Goal: Communication & Community: Answer question/provide support

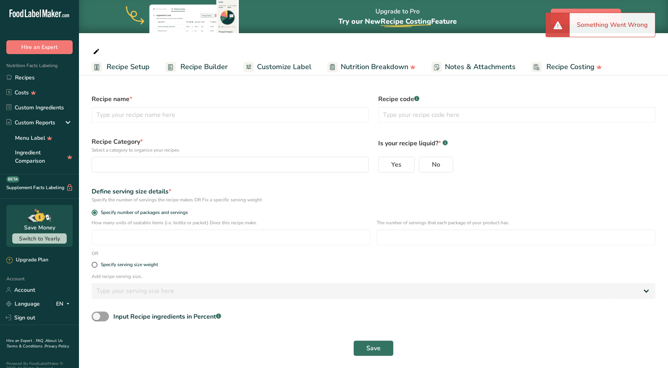
select select
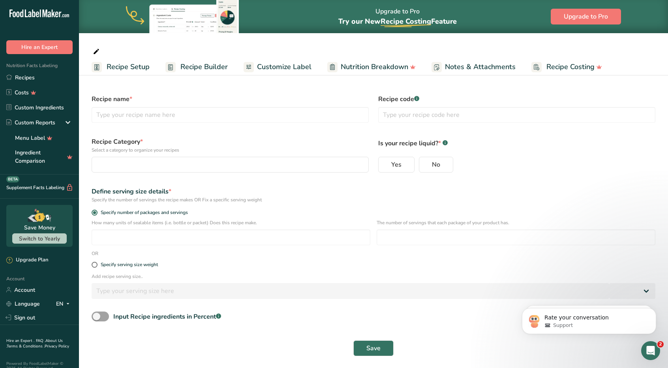
click at [189, 66] on span "Recipe Builder" at bounding box center [203, 67] width 47 height 11
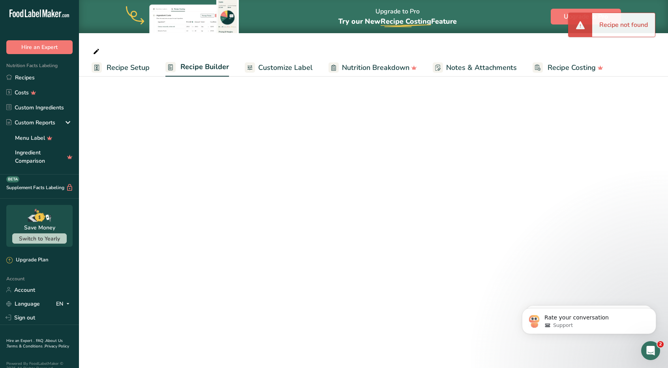
click at [129, 66] on span "Recipe Setup" at bounding box center [128, 67] width 43 height 11
select select
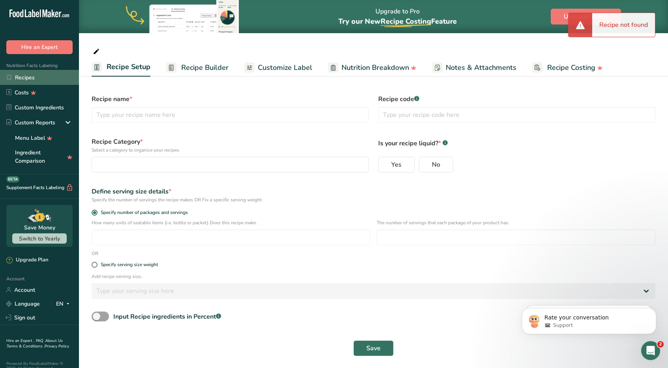
click at [30, 79] on link "Recipes" at bounding box center [39, 77] width 79 height 15
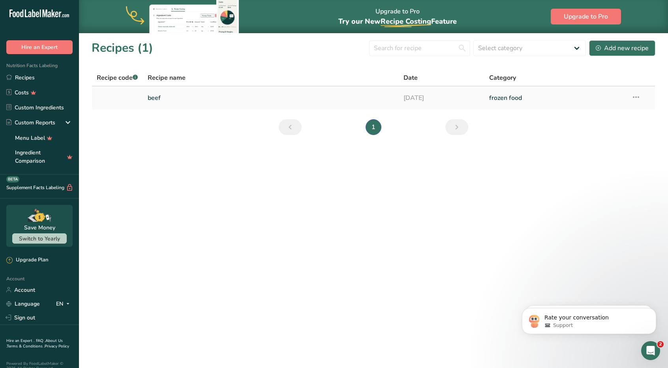
click at [158, 99] on link "beef" at bounding box center [271, 98] width 247 height 17
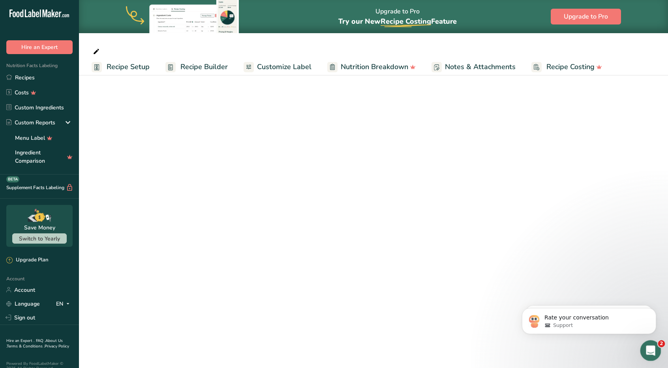
click at [645, 357] on div "Open Intercom Messenger" at bounding box center [649, 349] width 26 height 26
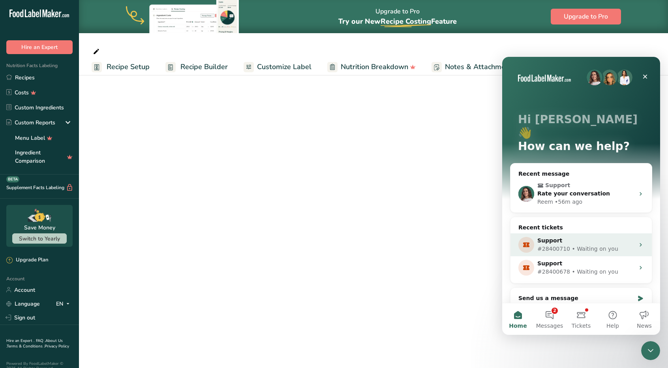
click at [581, 236] on div "Support" at bounding box center [585, 240] width 97 height 8
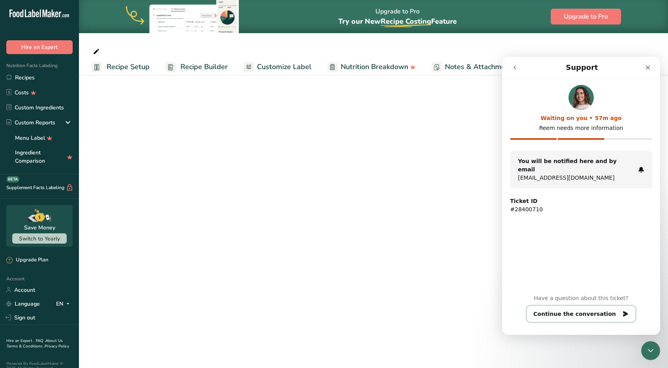
click at [577, 313] on button "Continue the conversation" at bounding box center [581, 314] width 109 height 17
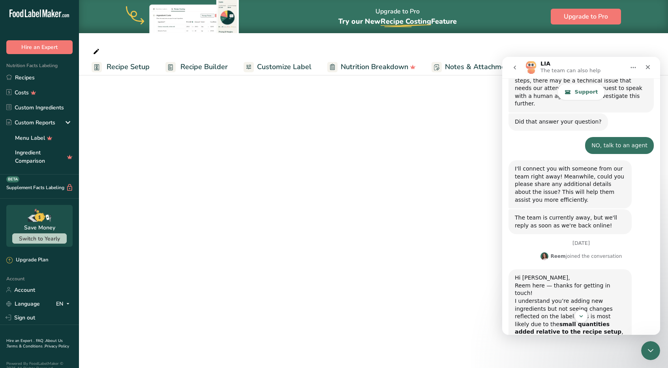
scroll to position [982, 0]
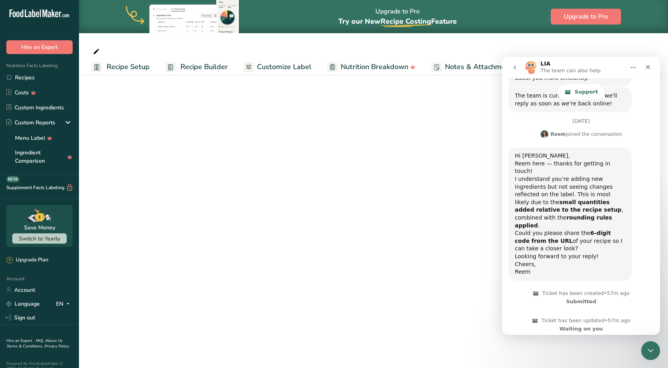
click at [555, 199] on b "small quantities added relative to the recipe setup" at bounding box center [568, 206] width 107 height 14
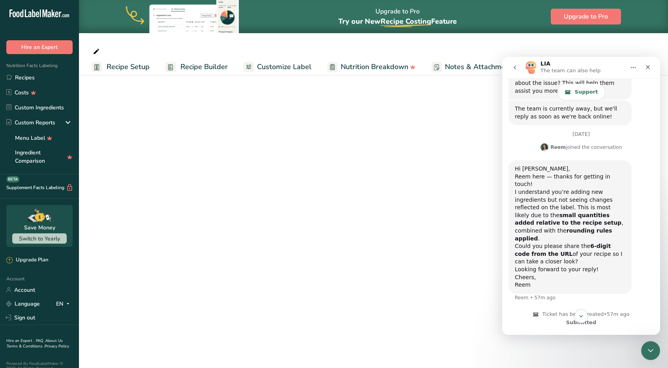
scroll to position [968, 0]
click at [575, 94] on span "Support" at bounding box center [586, 92] width 23 height 6
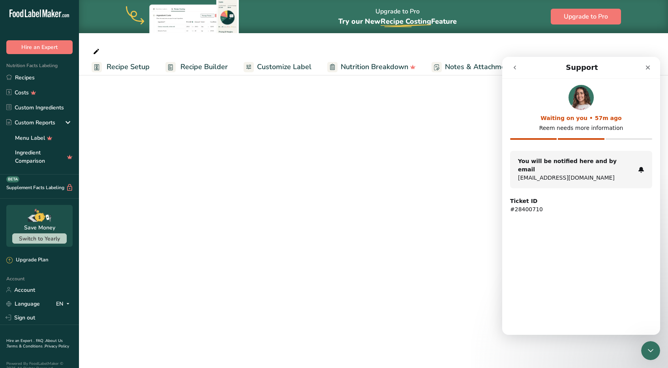
scroll to position [0, 0]
click at [544, 197] on div "Ticket ID #28400710" at bounding box center [581, 205] width 142 height 17
click at [529, 198] on strong "Ticket ID" at bounding box center [523, 201] width 27 height 6
click at [583, 87] on img "Intercom messenger" at bounding box center [580, 97] width 25 height 25
click at [603, 134] on div "Waiting on you • 57m ago Reem needs more information" at bounding box center [581, 118] width 142 height 66
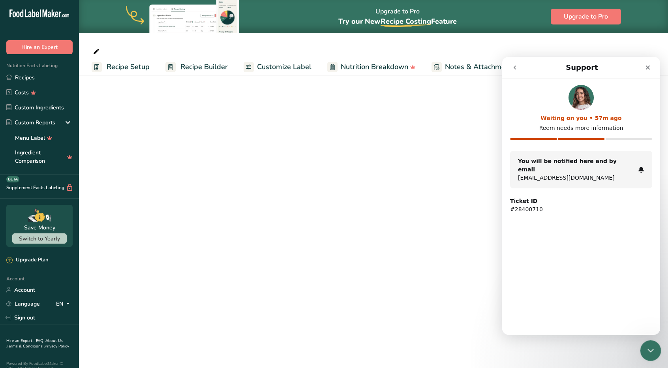
click at [652, 354] on icon "Close Intercom Messenger" at bounding box center [649, 349] width 9 height 9
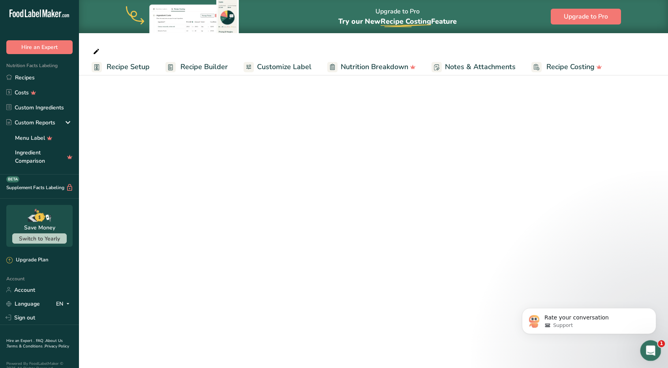
click at [652, 354] on div "Open Intercom Messenger" at bounding box center [649, 349] width 26 height 26
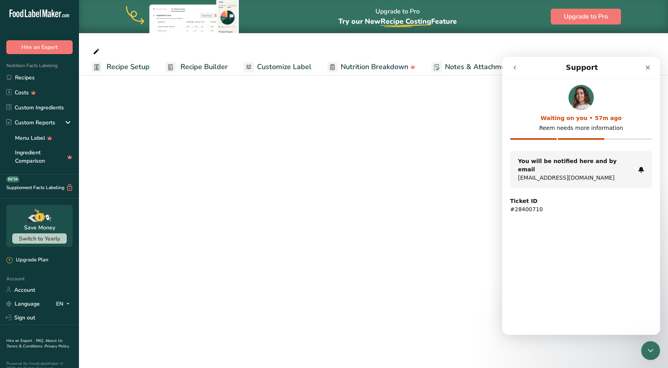
click at [514, 65] on icon "go back" at bounding box center [515, 67] width 6 height 6
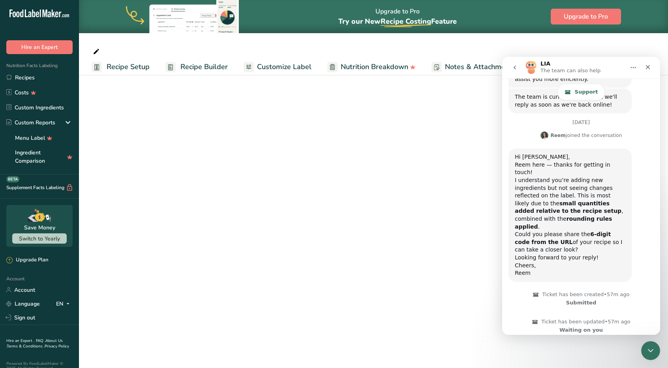
scroll to position [982, 0]
click at [517, 66] on icon "go back" at bounding box center [515, 67] width 6 height 6
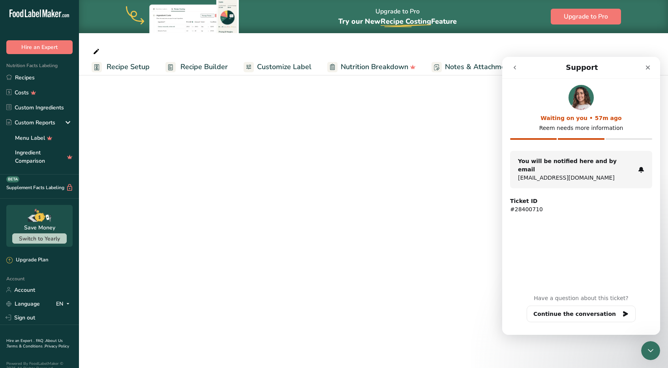
click at [514, 71] on button "go back" at bounding box center [514, 67] width 15 height 15
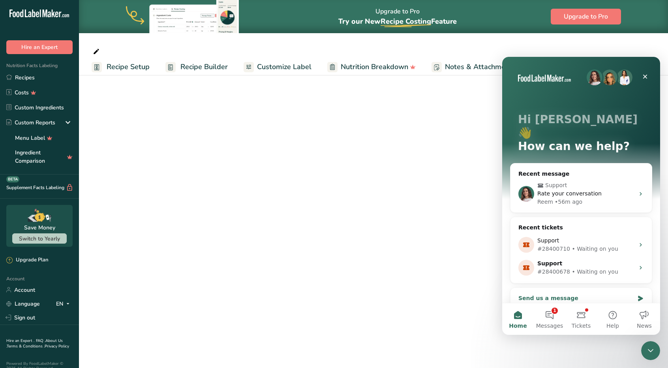
click at [582, 294] on div "Send us a message" at bounding box center [576, 298] width 116 height 8
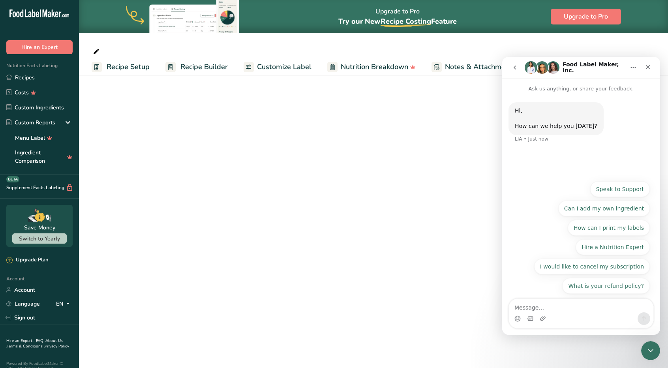
click at [515, 66] on icon "go back" at bounding box center [515, 67] width 6 height 6
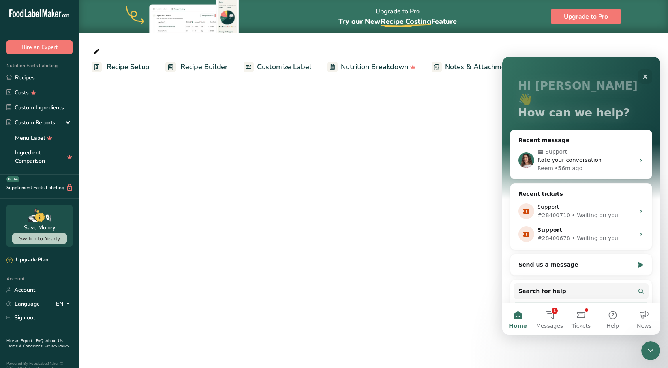
scroll to position [33, 0]
click at [579, 315] on button "Tickets" at bounding box center [581, 319] width 32 height 32
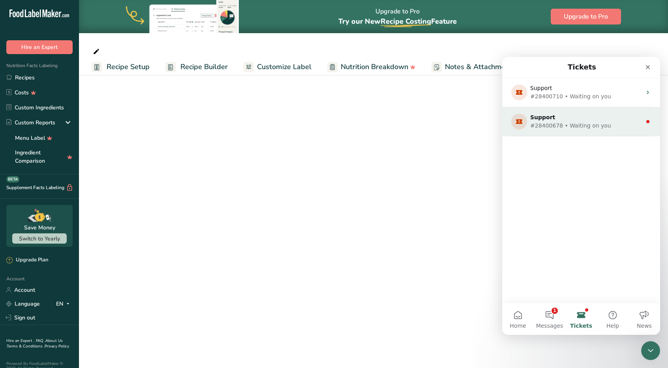
click at [575, 124] on div "#28400678 • Waiting on you" at bounding box center [579, 126] width 99 height 8
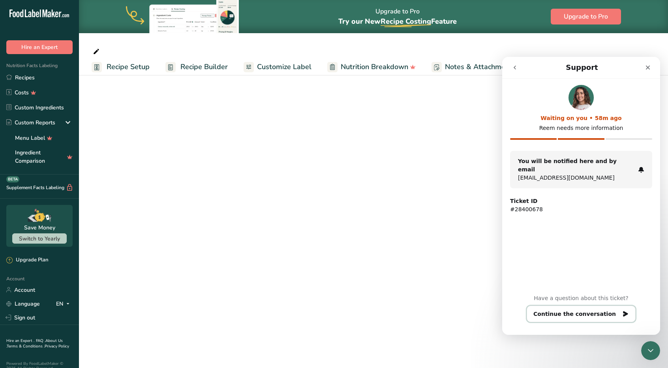
click at [578, 319] on button "Continue the conversation" at bounding box center [581, 314] width 109 height 17
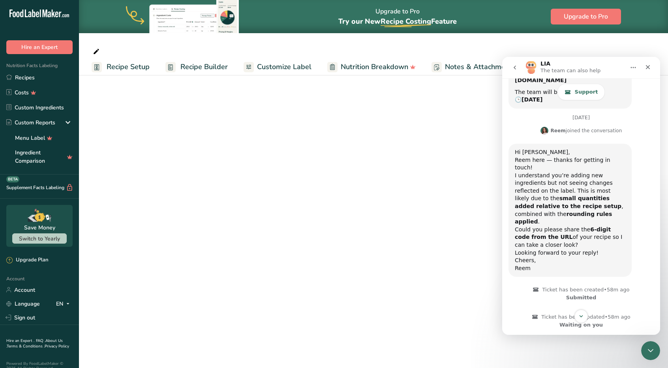
scroll to position [223, 0]
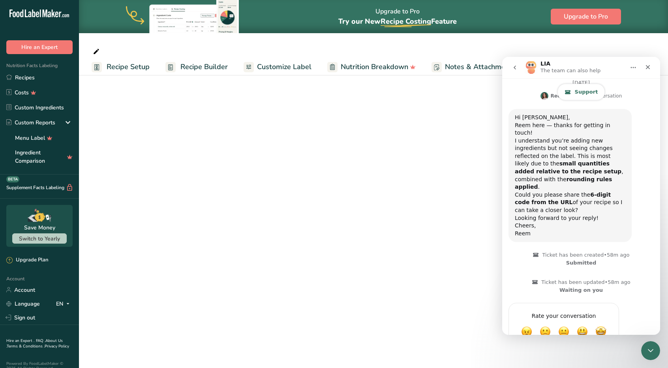
click at [570, 89] on icon "Intercom messenger" at bounding box center [567, 92] width 6 height 7
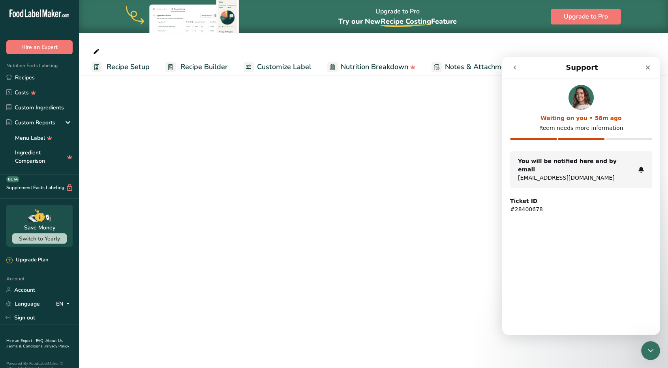
click at [583, 174] on p "[EMAIL_ADDRESS][DOMAIN_NAME]" at bounding box center [576, 178] width 117 height 8
click at [523, 198] on strong "Ticket ID" at bounding box center [523, 201] width 27 height 6
click at [583, 99] on img "Intercom messenger" at bounding box center [580, 97] width 25 height 25
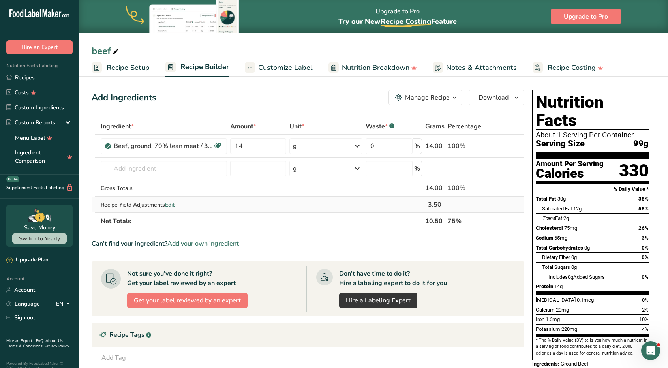
scroll to position [223, 0]
click at [653, 357] on div "Open Intercom Messenger" at bounding box center [649, 349] width 26 height 26
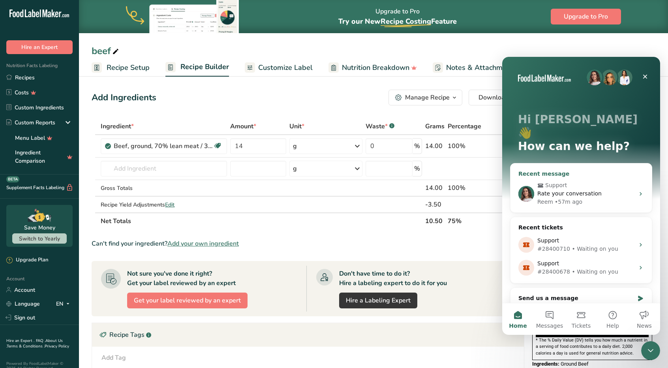
click at [618, 189] on div "Rate your conversation" at bounding box center [585, 193] width 97 height 8
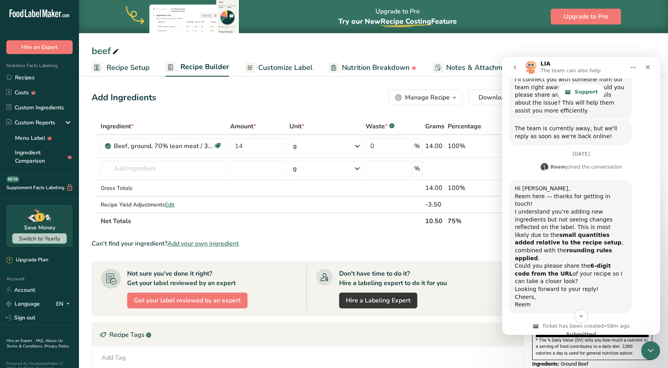
scroll to position [982, 0]
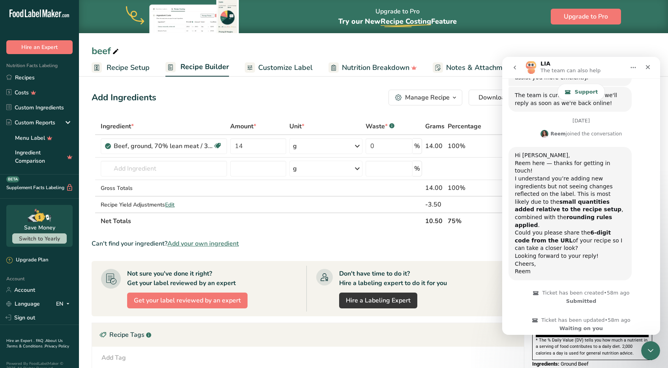
click at [567, 363] on span "OK" at bounding box center [564, 370] width 14 height 14
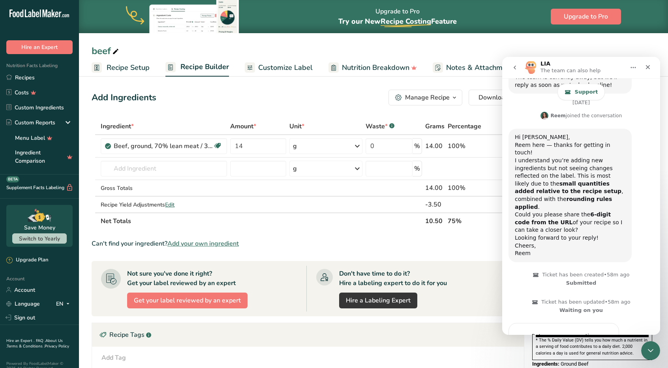
scroll to position [1003, 0]
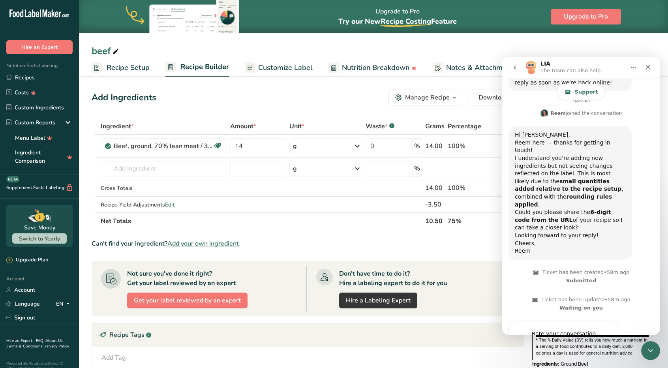
type textarea "393476"
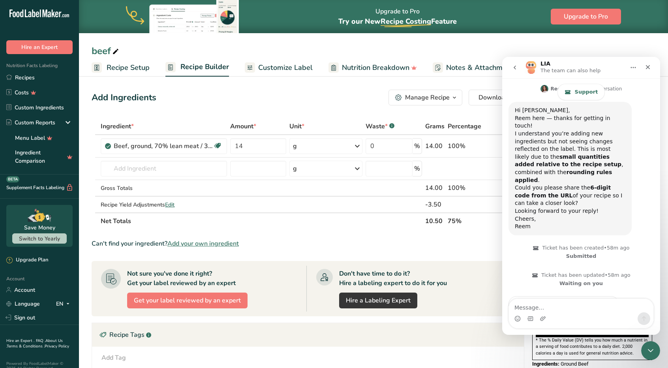
scroll to position [1031, 0]
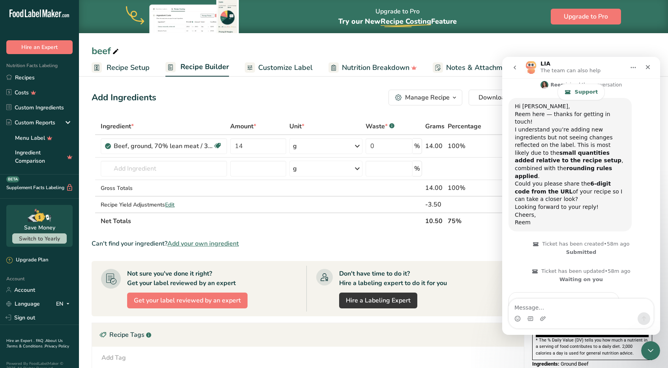
click at [601, 312] on div "Intercom messenger" at bounding box center [581, 318] width 144 height 13
type textarea "It's 393476"
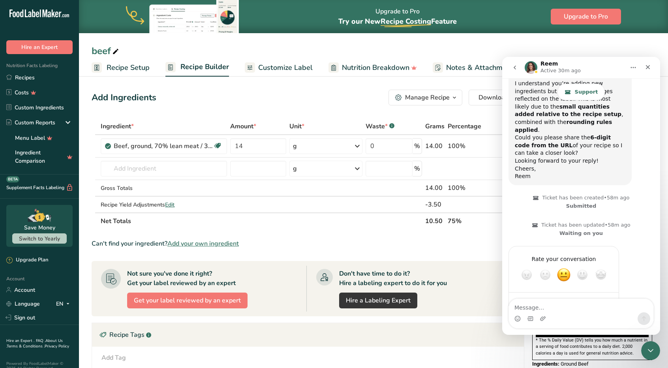
scroll to position [1082, 0]
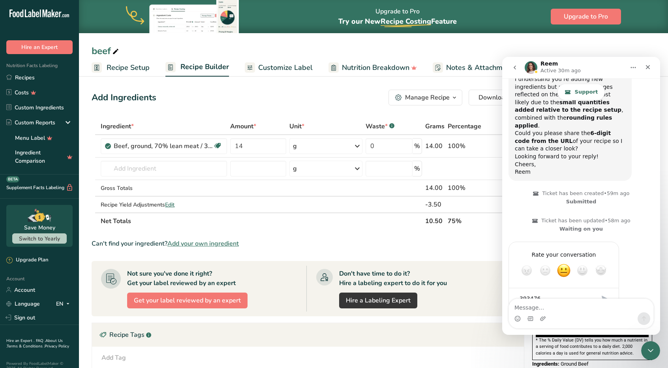
click at [358, 239] on div "Can't find your ingredient? Add your own ingredient" at bounding box center [308, 243] width 433 height 9
click at [553, 308] on textarea "Message…" at bounding box center [581, 305] width 144 height 13
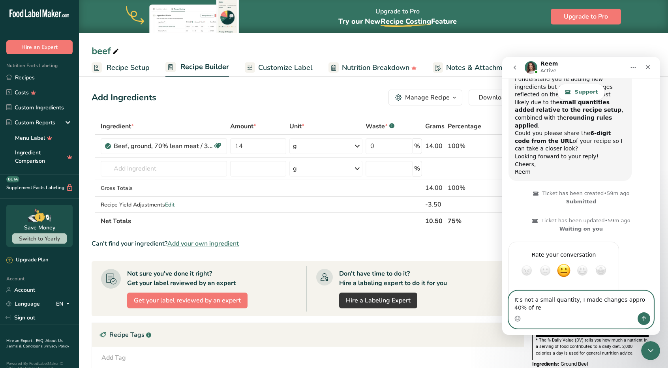
scroll to position [1089, 0]
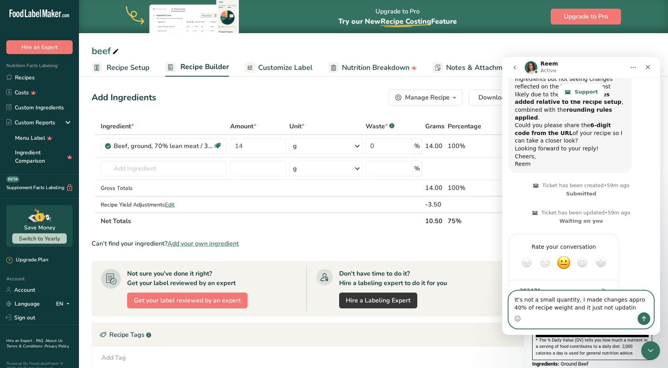
type textarea "It's not a small quantity, I made changes appro 40% of recipe weight and it jus…"
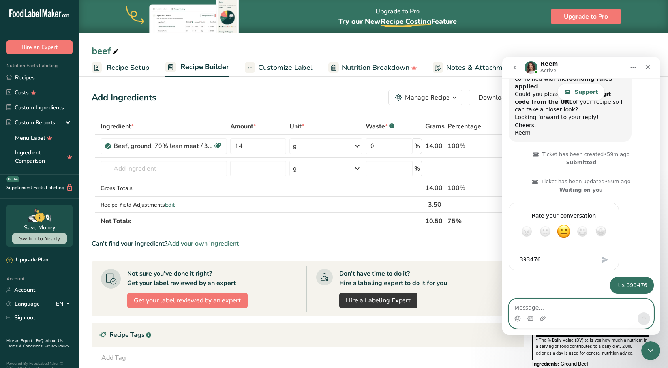
click at [553, 308] on textarea "Message…" at bounding box center [581, 305] width 144 height 13
click at [474, 228] on th "75%" at bounding box center [467, 220] width 42 height 17
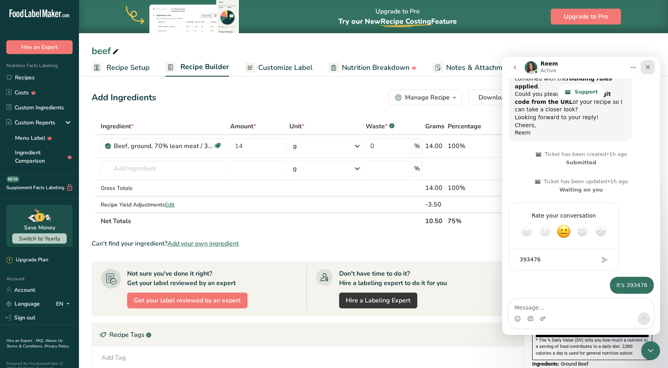
click at [651, 70] on icon "Close" at bounding box center [648, 67] width 6 height 6
